Goal: Task Accomplishment & Management: Use online tool/utility

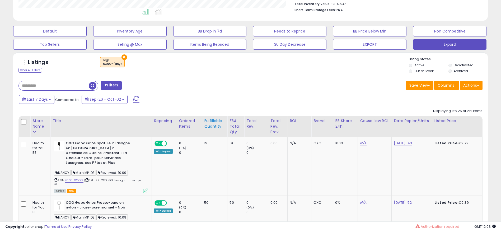
scroll to position [158, 0]
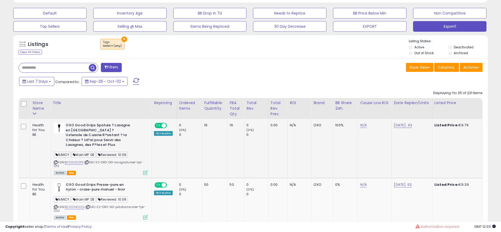
click at [215, 120] on td "19" at bounding box center [214, 148] width 25 height 59
click at [212, 76] on div "Last 7 Days Compared to: Sep-26 - Oct-02" at bounding box center [192, 82] width 348 height 12
click at [73, 70] on input "text" at bounding box center [54, 67] width 70 height 9
click at [134, 68] on span "button" at bounding box center [138, 68] width 8 height 8
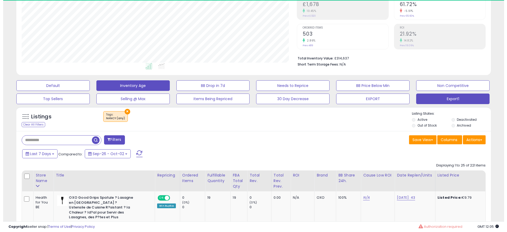
scroll to position [108, 275]
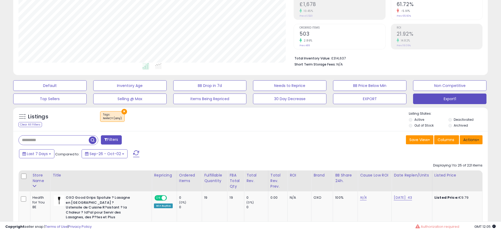
click at [471, 141] on button "Actions" at bounding box center [470, 139] width 23 height 9
click at [443, 174] on link "Export All Columns" at bounding box center [449, 173] width 58 height 8
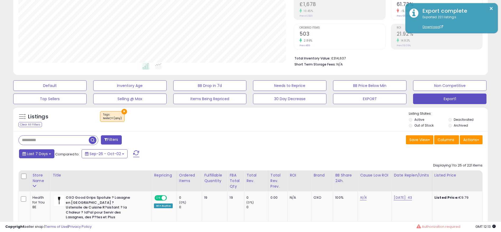
click at [39, 150] on button "Last 7 Days" at bounding box center [36, 153] width 35 height 9
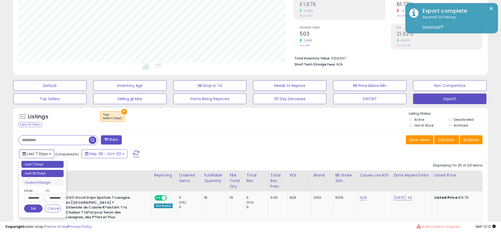
type input "**********"
click at [51, 176] on li "Last 30 Days" at bounding box center [42, 173] width 42 height 7
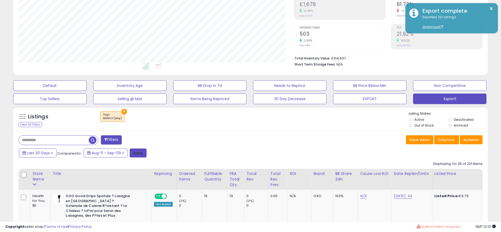
click at [135, 154] on button "Apply" at bounding box center [138, 152] width 17 height 9
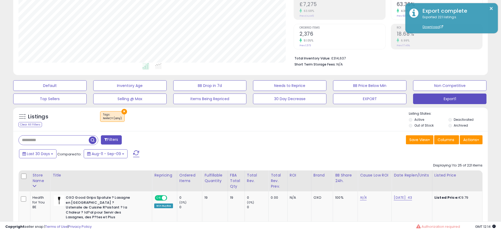
click at [459, 137] on div "Save View Save As New View Update Current View Columns Actions Import Export Al…" at bounding box center [444, 140] width 77 height 10
click at [466, 142] on button "Actions" at bounding box center [470, 139] width 23 height 9
click at [447, 172] on link "Export All Columns" at bounding box center [449, 173] width 58 height 8
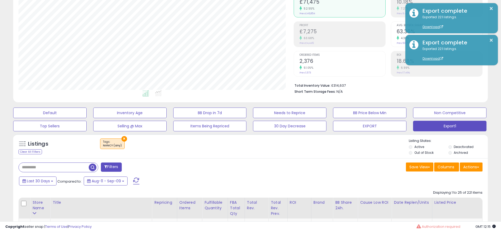
scroll to position [46, 0]
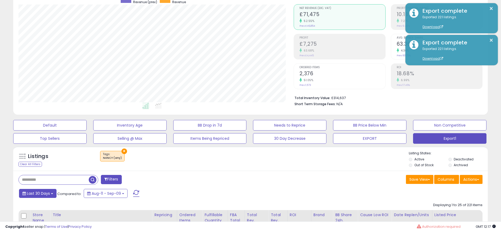
click at [48, 191] on span "Last 30 Days" at bounding box center [38, 193] width 23 height 5
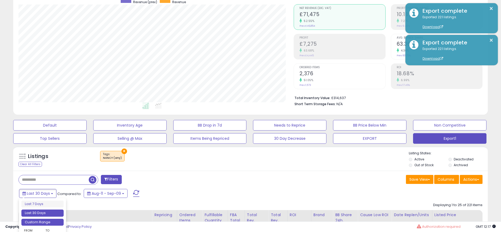
click at [44, 220] on li "Custom Range" at bounding box center [42, 221] width 42 height 7
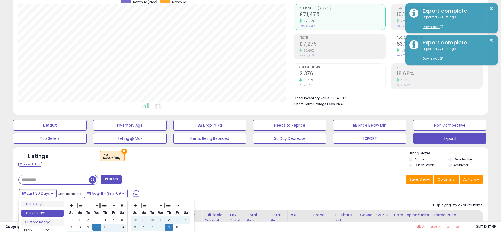
click at [81, 206] on select "*** *** *** *** *** *** *** *** *** ***" at bounding box center [88, 205] width 22 height 5
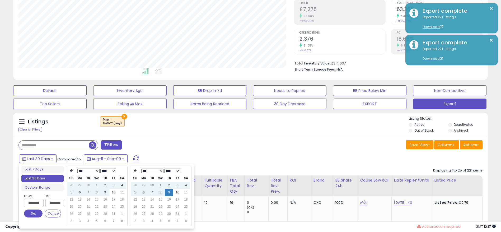
scroll to position [126, 0]
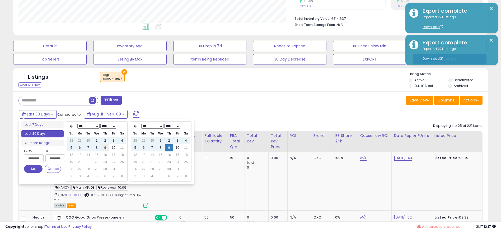
click at [106, 149] on td "9" at bounding box center [105, 147] width 8 height 7
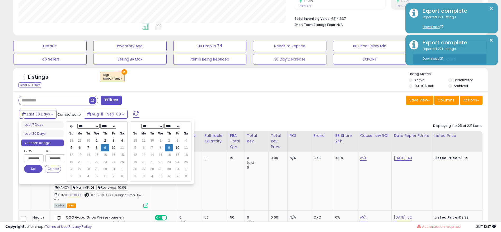
click at [170, 150] on td "9" at bounding box center [169, 147] width 8 height 7
type input "**********"
click at [31, 171] on button "Set" at bounding box center [33, 169] width 18 height 8
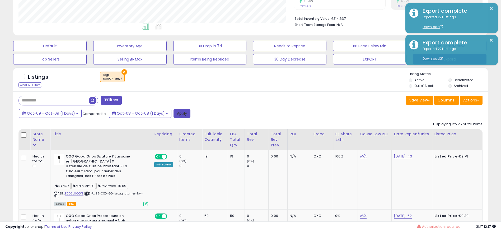
click at [181, 114] on button "Apply" at bounding box center [181, 113] width 17 height 9
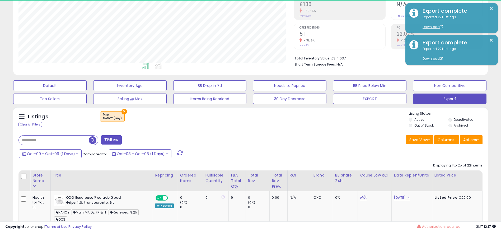
scroll to position [108, 275]
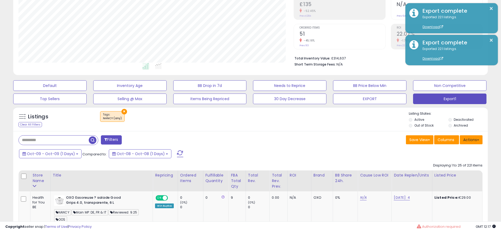
click at [468, 141] on button "Actions" at bounding box center [470, 139] width 23 height 9
click at [454, 171] on link "Export All Columns" at bounding box center [449, 173] width 58 height 8
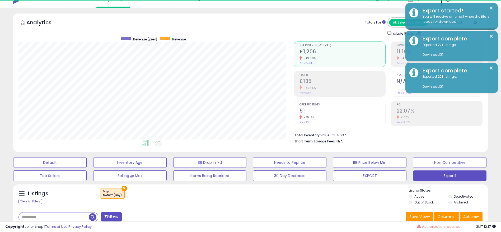
scroll to position [7, 0]
